Goal: Entertainment & Leisure: Consume media (video, audio)

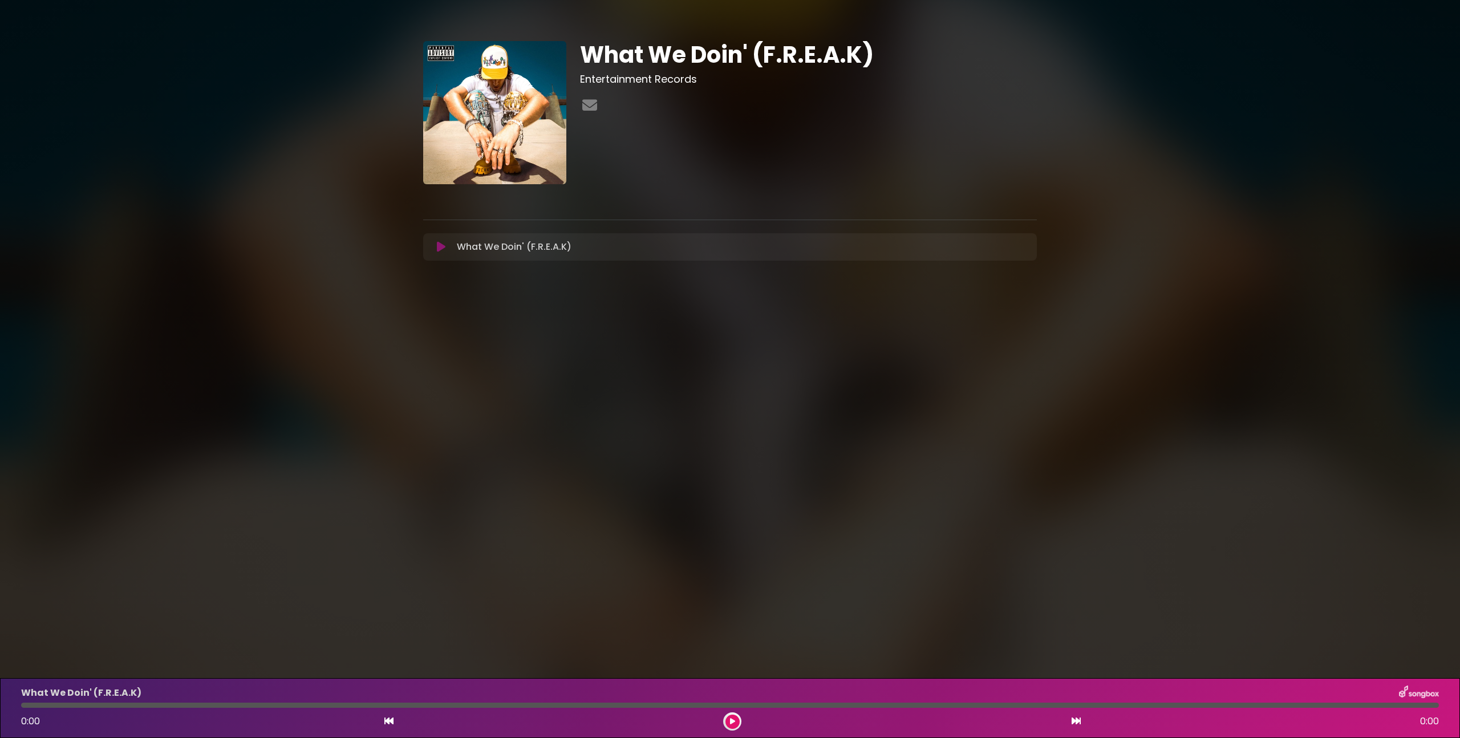
click at [439, 249] on icon at bounding box center [441, 246] width 9 height 11
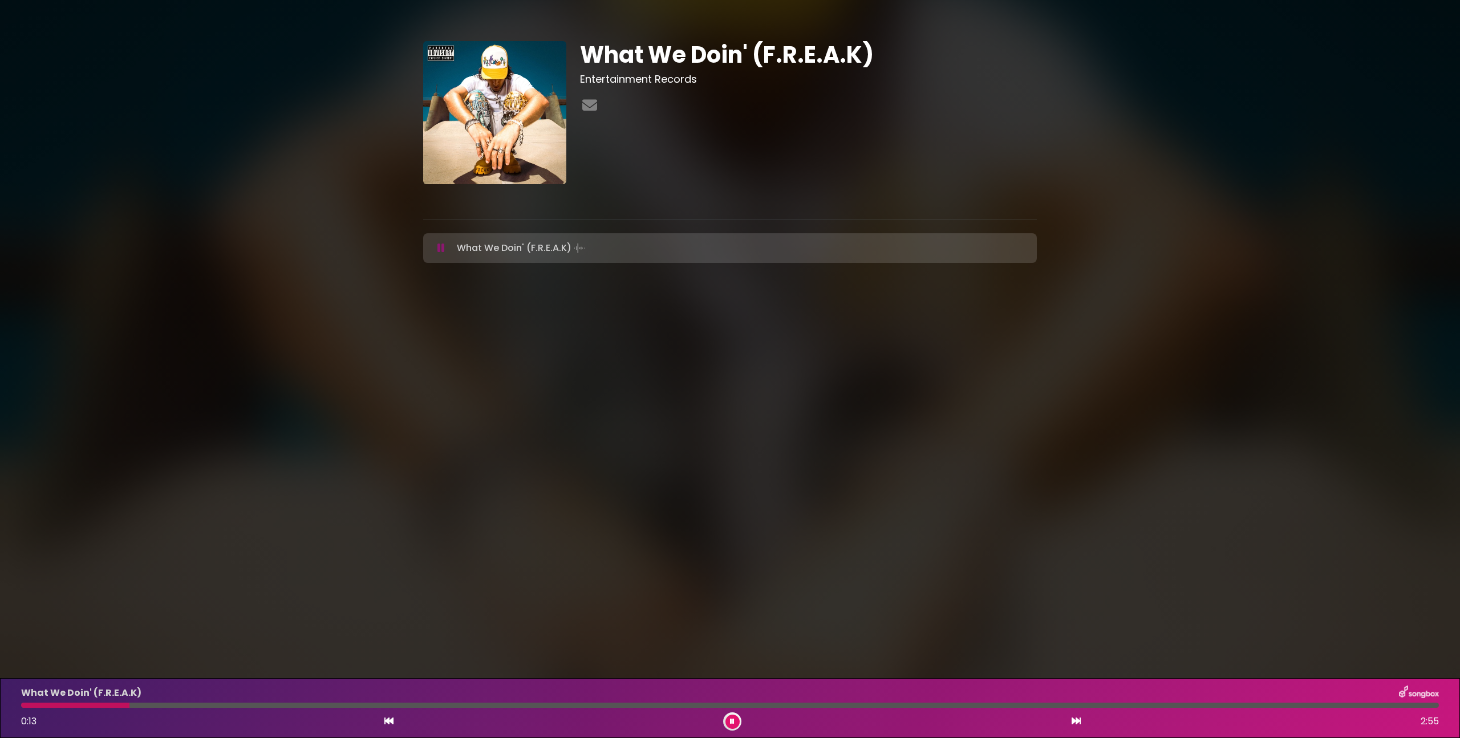
click at [729, 719] on button at bounding box center [733, 722] width 14 height 14
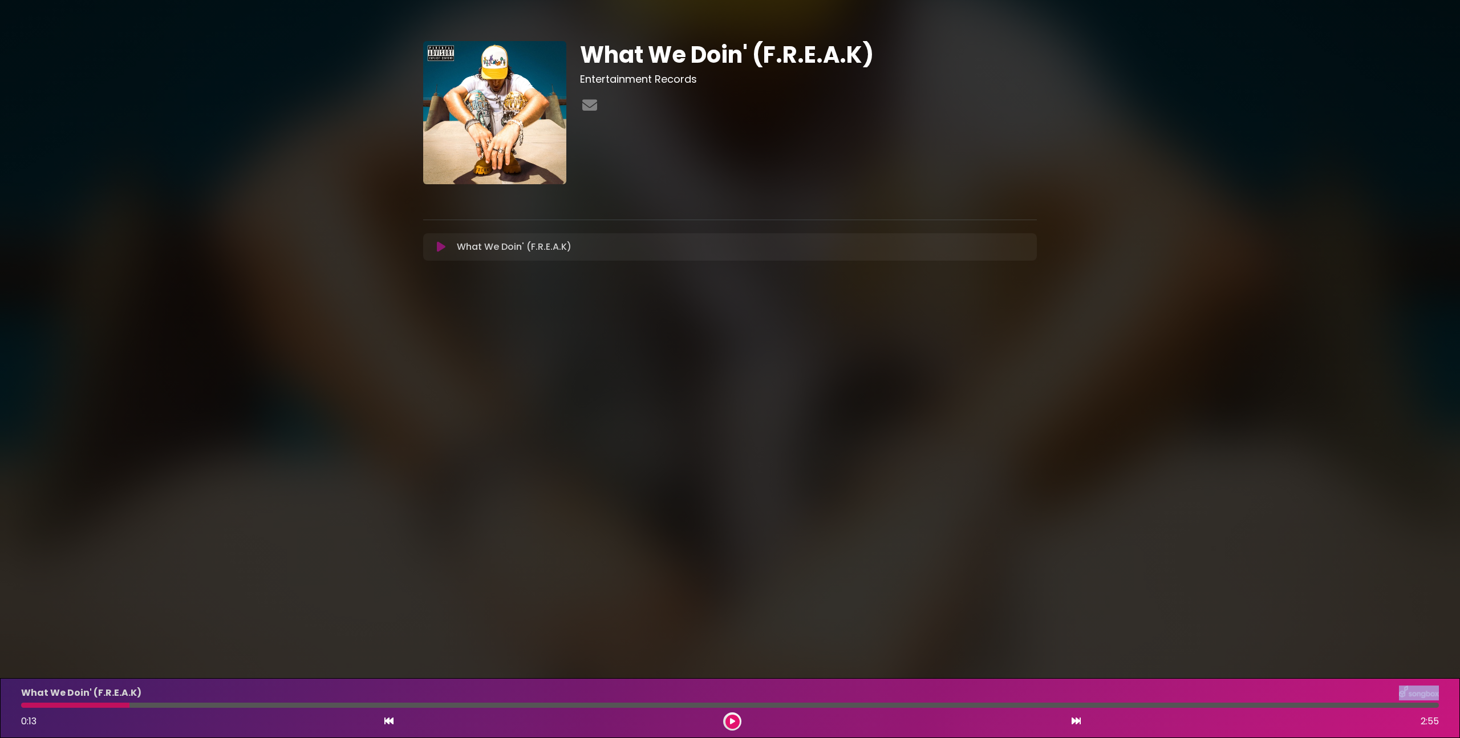
drag, startPoint x: 92, startPoint y: 705, endPoint x: 13, endPoint y: 701, distance: 79.4
click at [11, 701] on div "What We Doin' (F.R.E.A.K) 0:13 2:55" at bounding box center [730, 708] width 1460 height 60
click at [21, 704] on div at bounding box center [730, 705] width 1432 height 5
click at [23, 705] on div at bounding box center [75, 705] width 108 height 5
click at [386, 723] on icon at bounding box center [389, 721] width 9 height 9
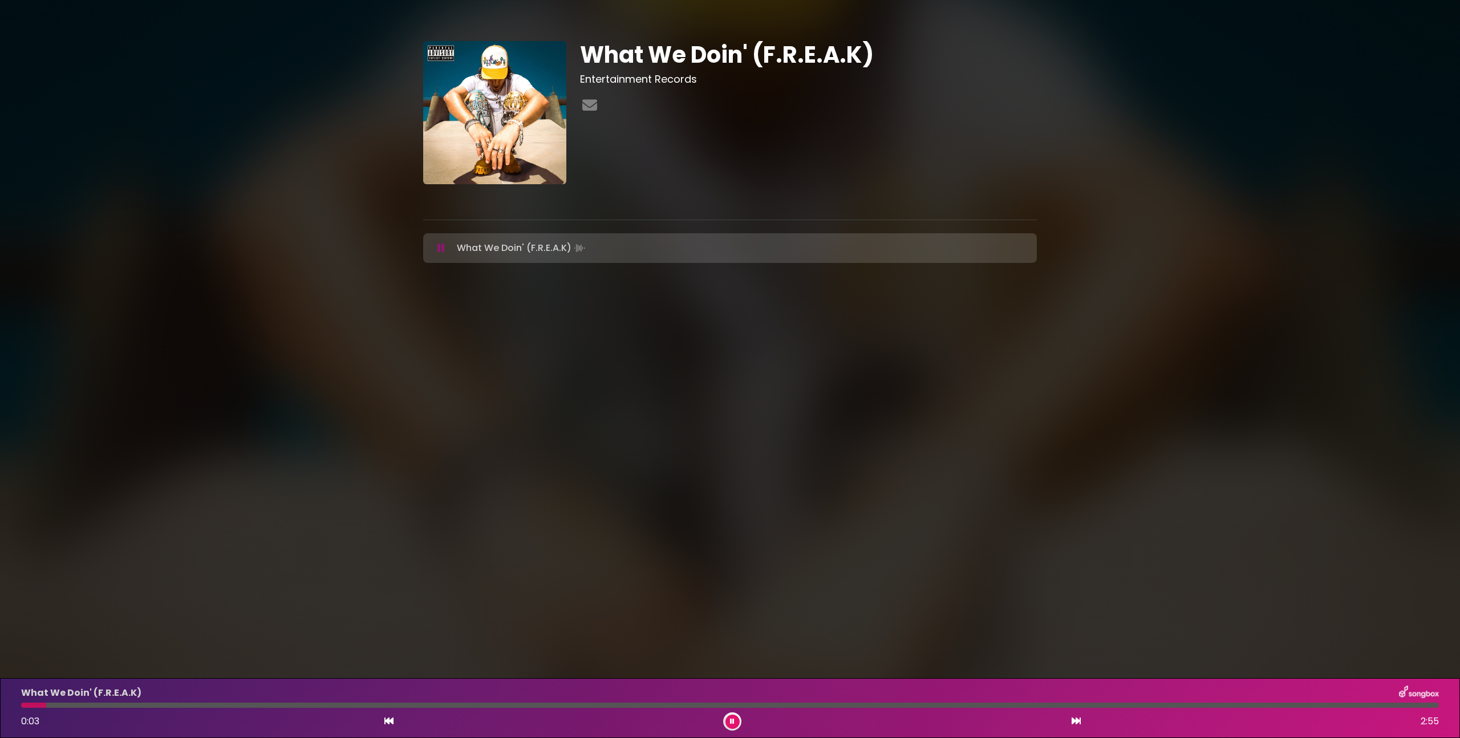
click at [384, 714] on button at bounding box center [389, 721] width 10 height 15
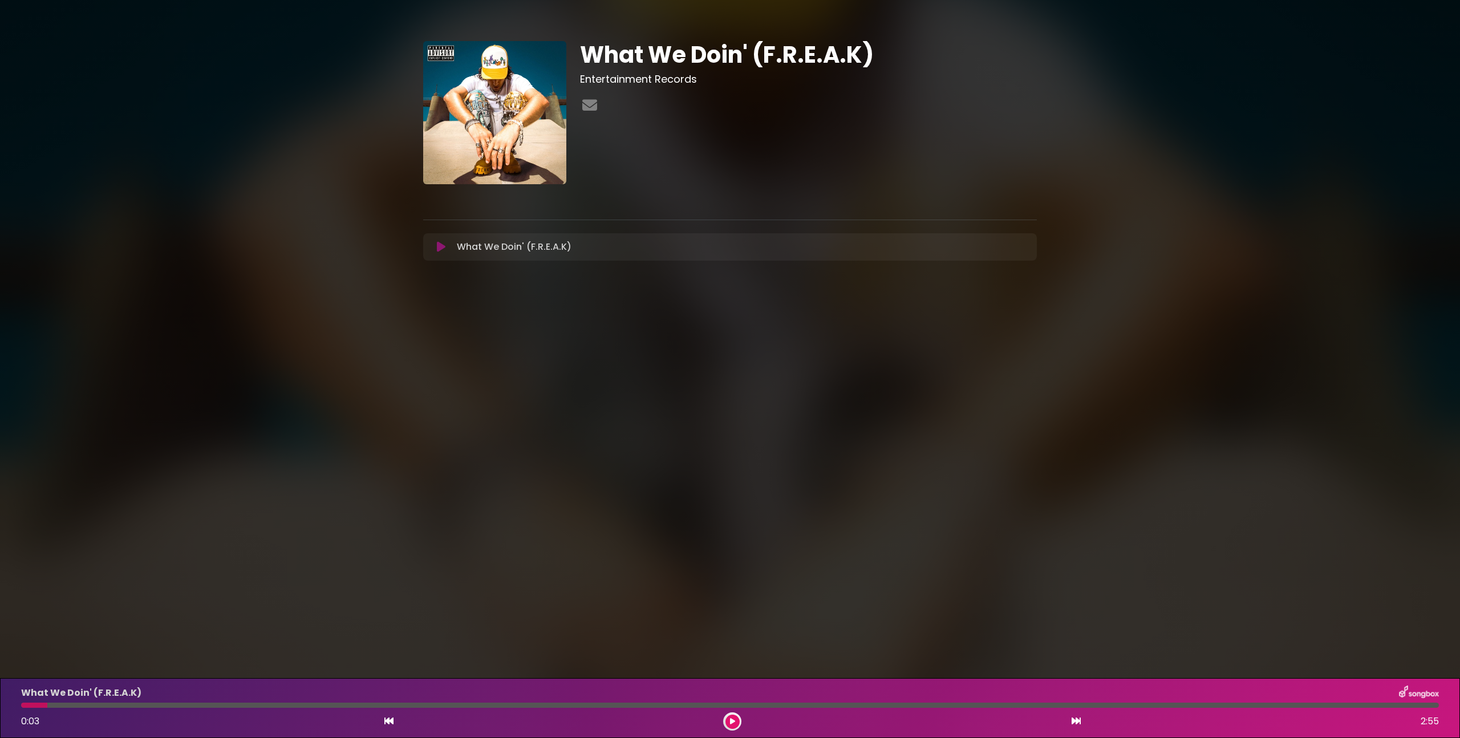
click at [272, 84] on div "What We Doin' (F.R.E.A.K) Entertainment Records" at bounding box center [730, 147] width 1460 height 266
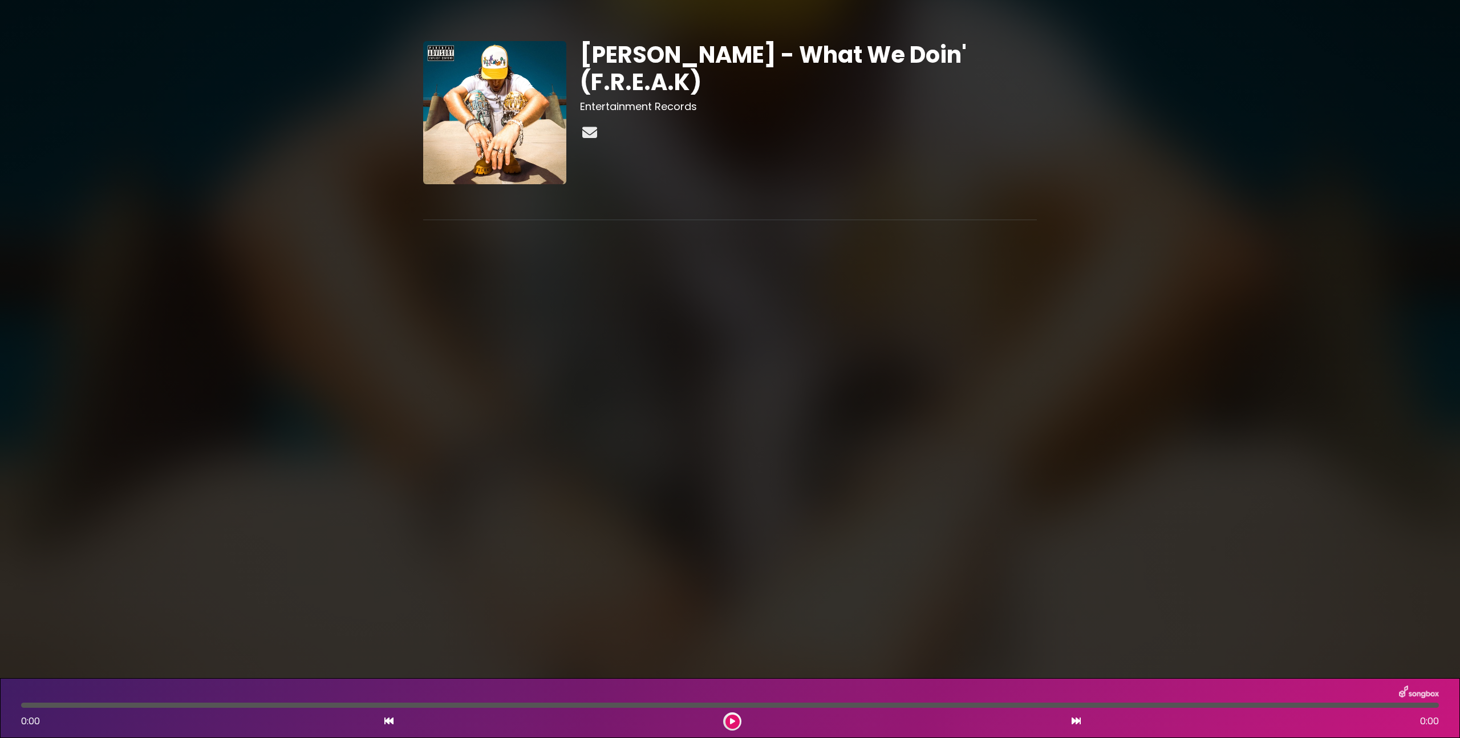
click at [594, 125] on icon at bounding box center [589, 132] width 19 height 15
click at [587, 125] on icon at bounding box center [589, 132] width 19 height 15
drag, startPoint x: 600, startPoint y: 78, endPoint x: 578, endPoint y: 77, distance: 21.1
click at [578, 77] on div "SONNY - What We Doin' (F.R.E.A.K) Sonny" at bounding box center [808, 112] width 471 height 143
click at [581, 100] on h3 "[PERSON_NAME]" at bounding box center [808, 106] width 457 height 13
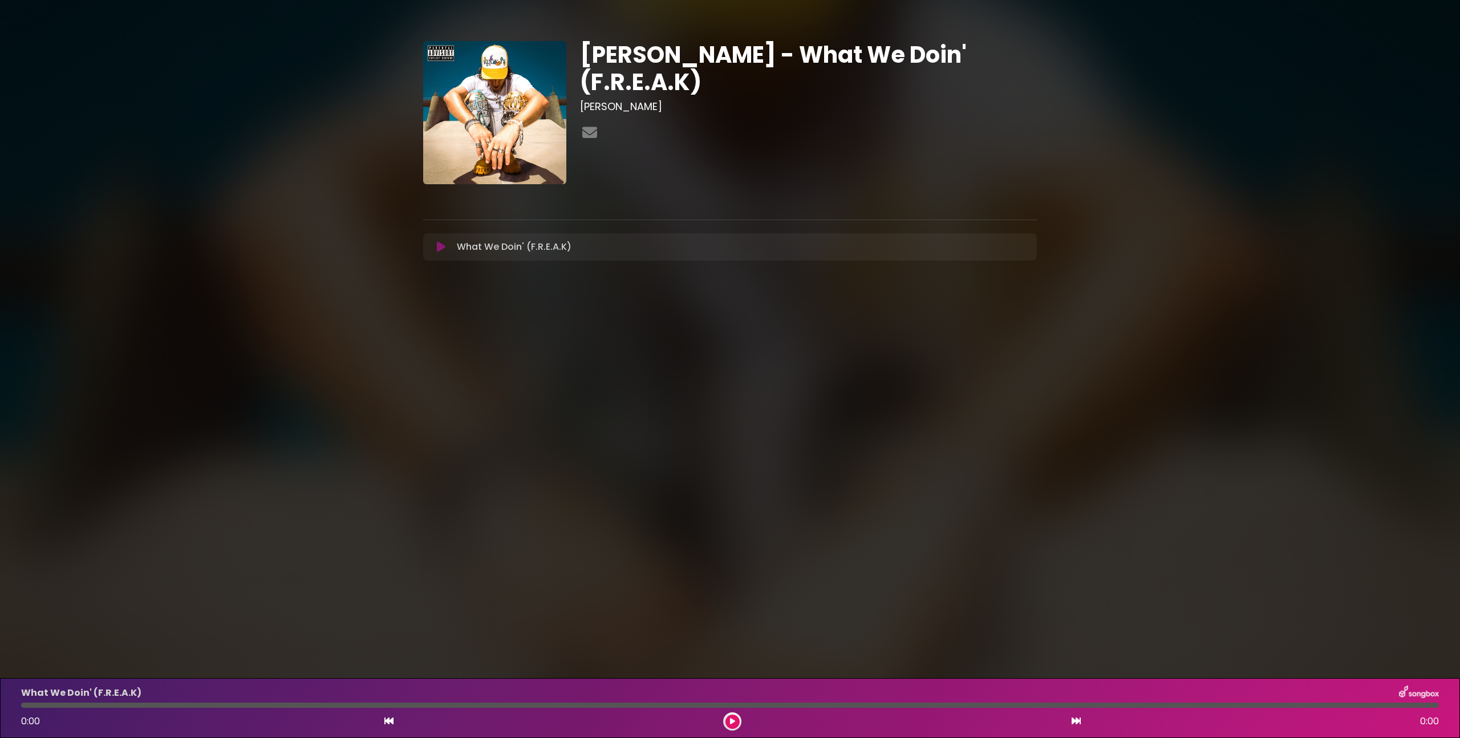
click at [442, 250] on icon at bounding box center [441, 246] width 9 height 11
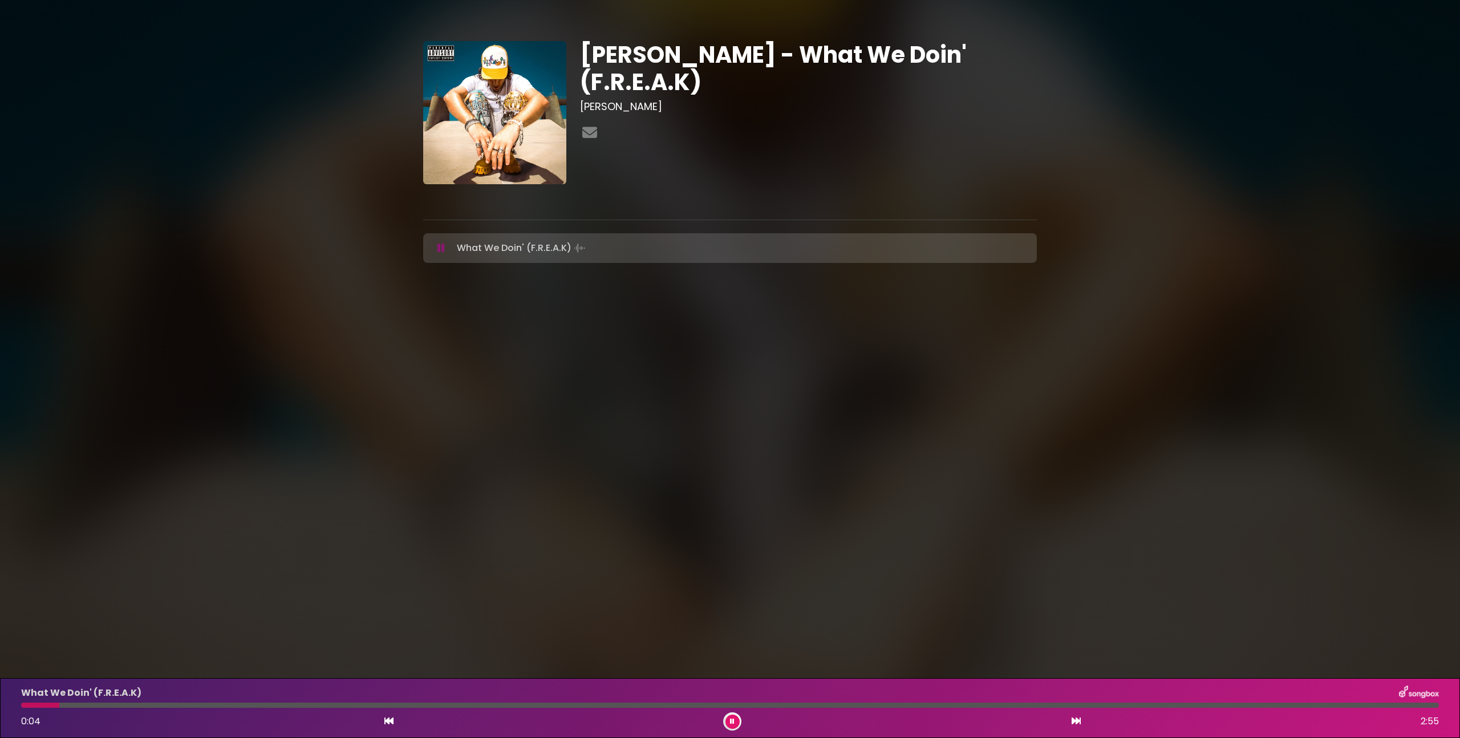
click at [521, 710] on div "What We Doin' (F.R.E.A.K) 0:04 2:55" at bounding box center [730, 708] width 1432 height 45
click at [520, 707] on div at bounding box center [730, 705] width 1418 height 5
click at [436, 247] on button at bounding box center [441, 247] width 22 height 11
